Goal: Obtain resource: Download file/media

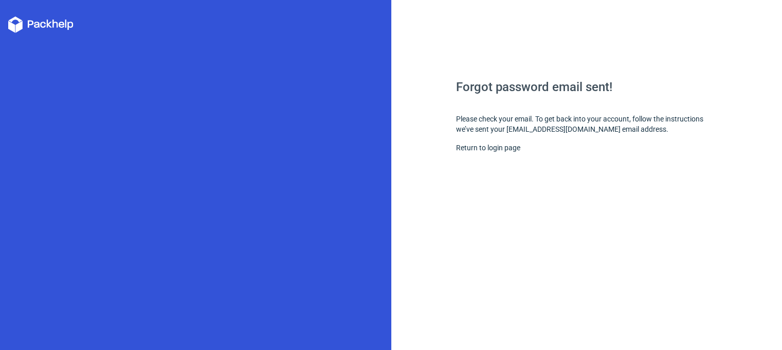
click at [57, 23] on icon at bounding box center [40, 24] width 65 height 16
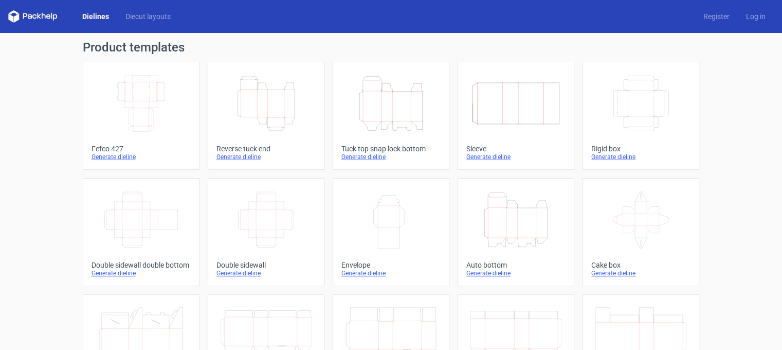
click at [485, 223] on icon "Height Depth Width" at bounding box center [516, 220] width 91 height 58
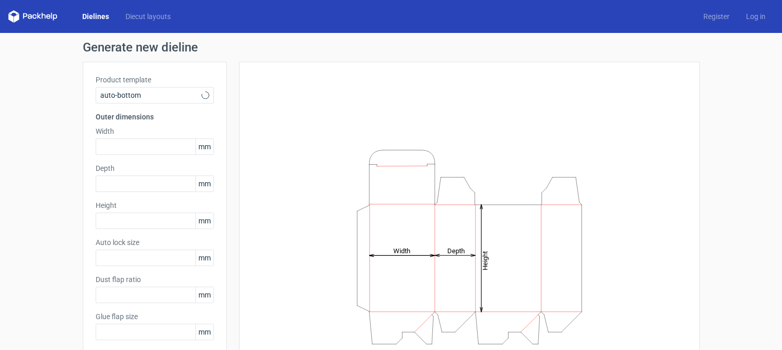
type input "1"
type input "0.8"
type input "10"
type input "12"
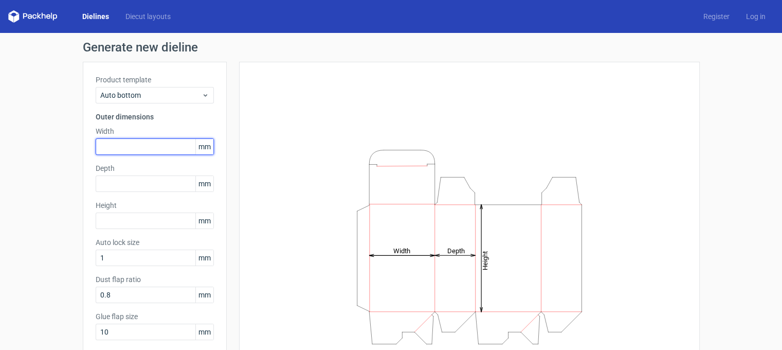
click at [146, 146] on input "text" at bounding box center [155, 146] width 118 height 16
type input "51"
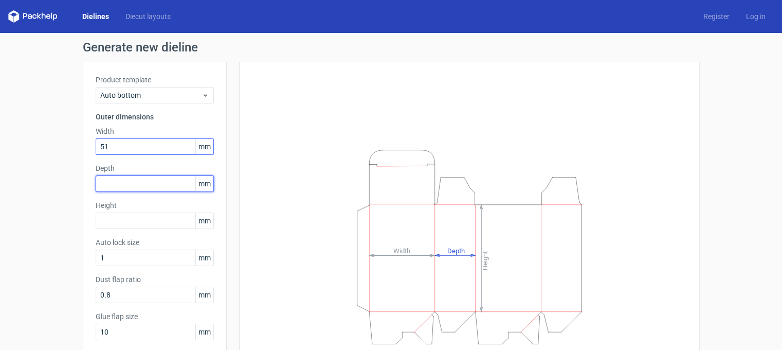
type input "1"
type input "51"
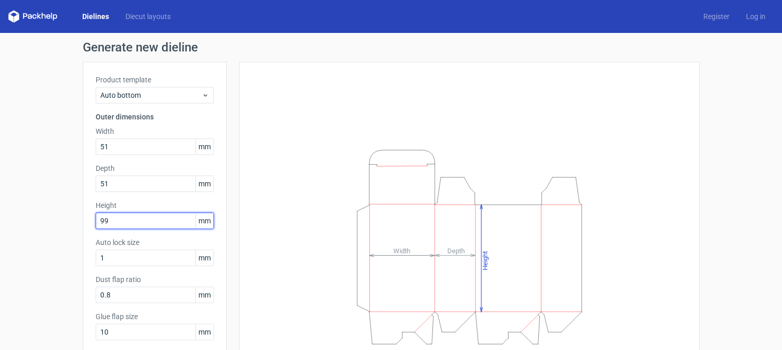
scroll to position [90, 0]
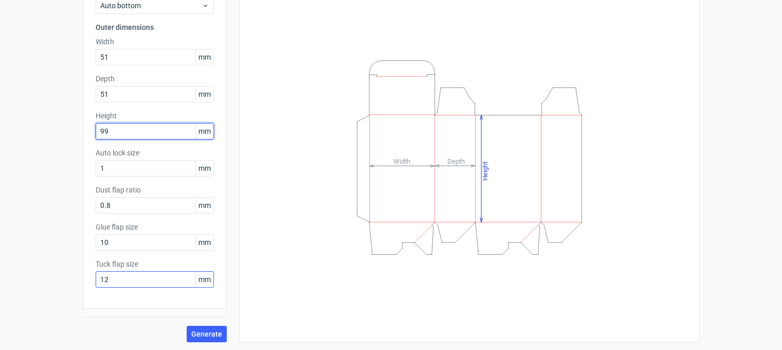
type input "99"
click at [111, 276] on input "12" at bounding box center [155, 279] width 118 height 16
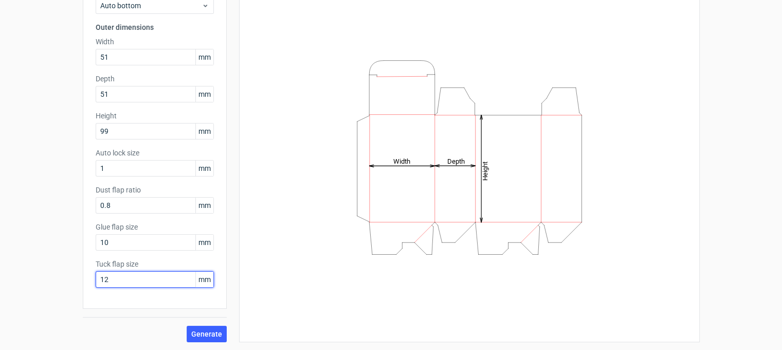
type input "1"
type input "15"
click at [210, 331] on span "Generate" at bounding box center [206, 333] width 31 height 7
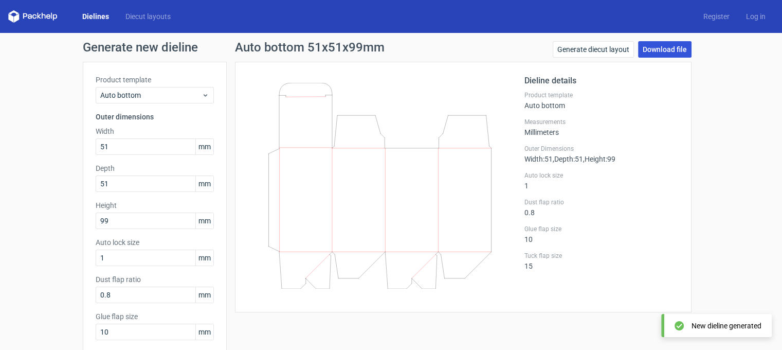
click at [663, 49] on link "Download file" at bounding box center [665, 49] width 54 height 16
